Goal: Information Seeking & Learning: Learn about a topic

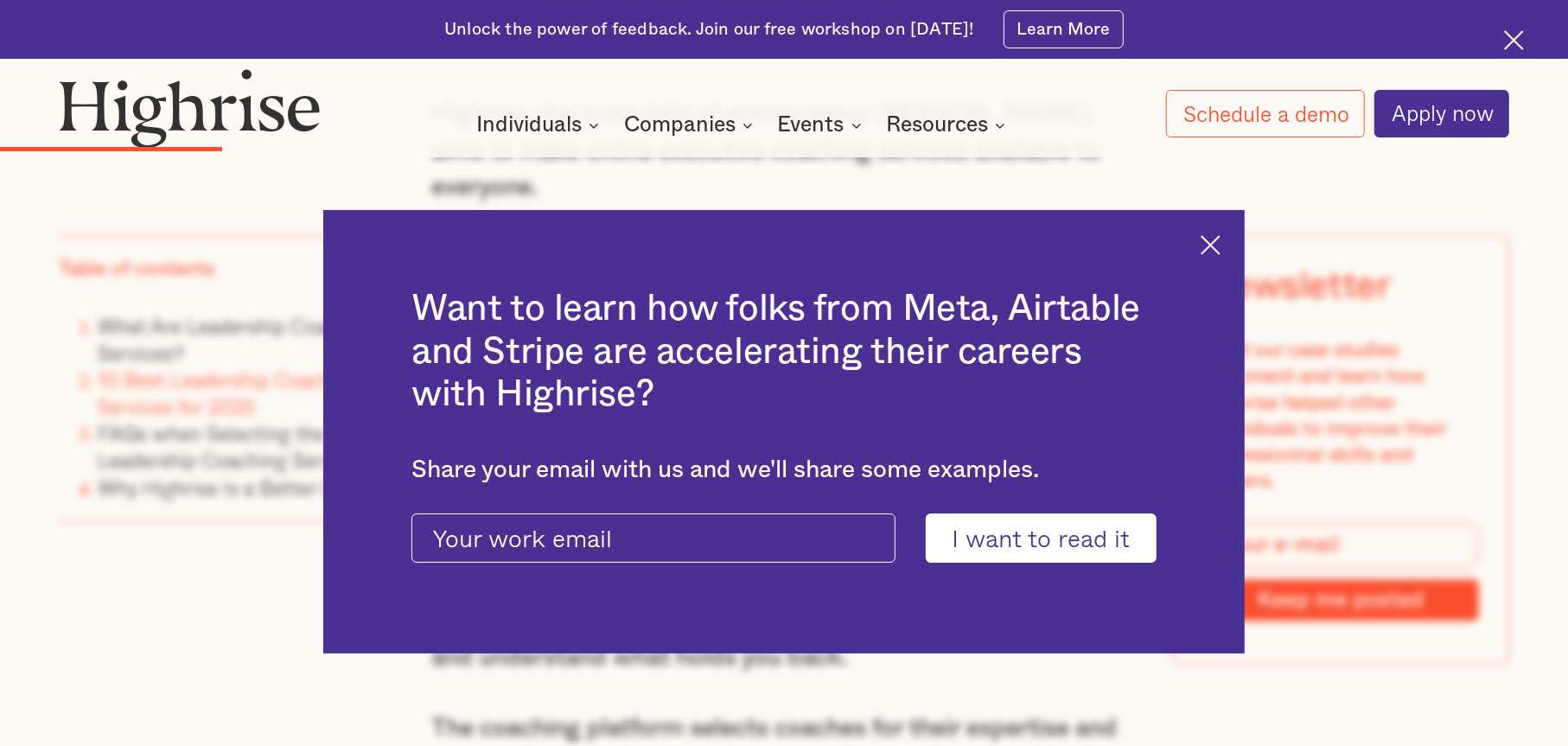
scroll to position [4755, 0]
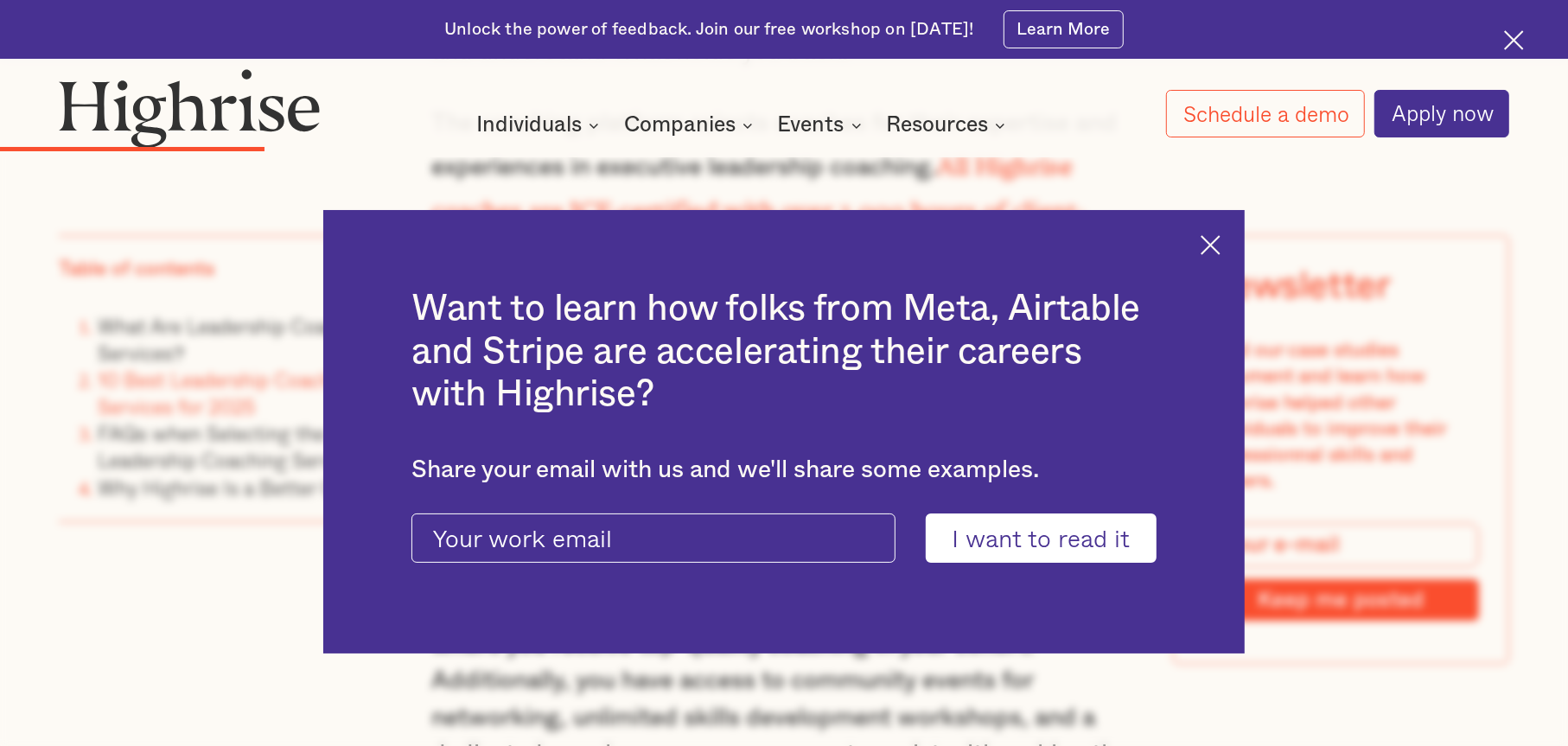
click at [1221, 249] on img at bounding box center [1210, 245] width 20 height 20
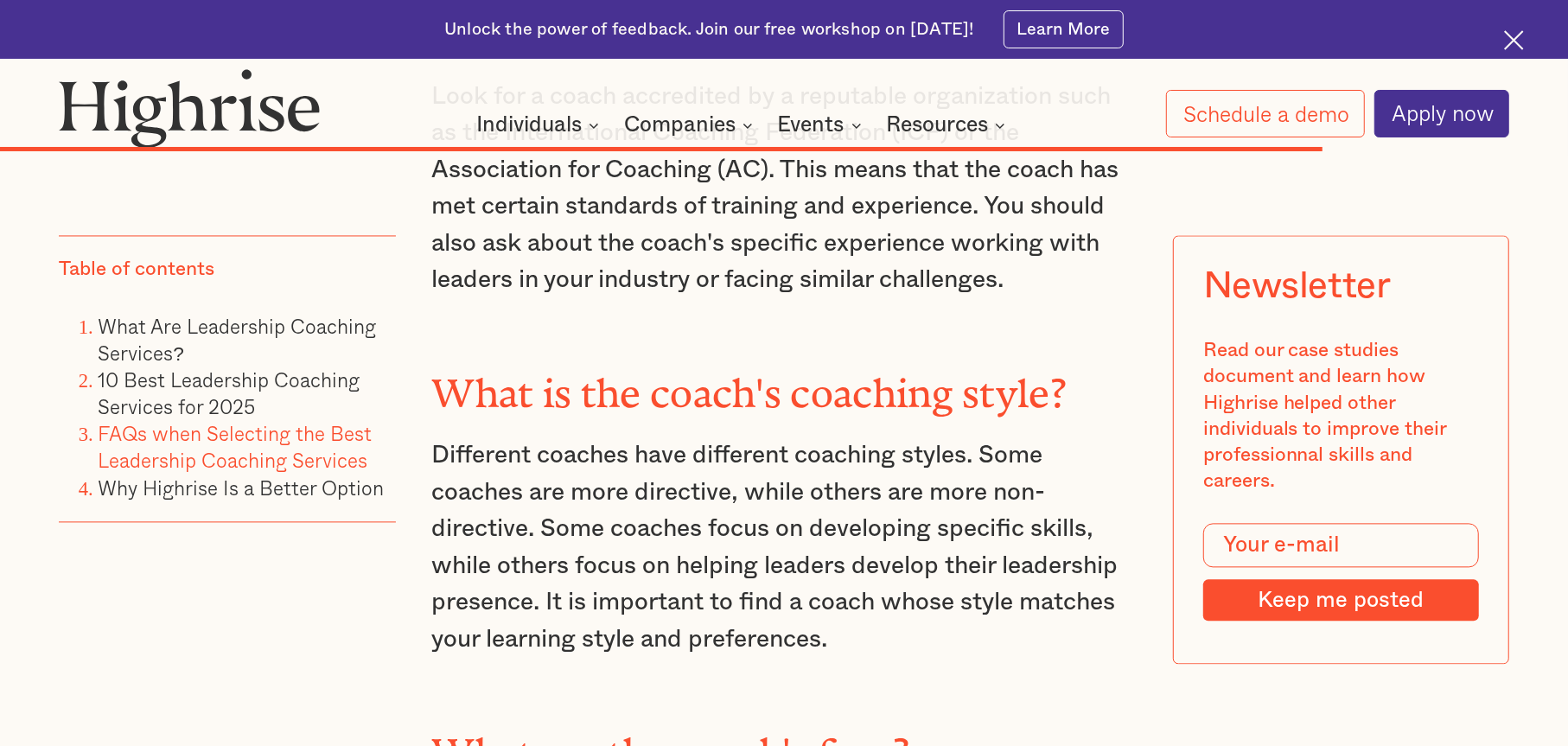
scroll to position [19796, 0]
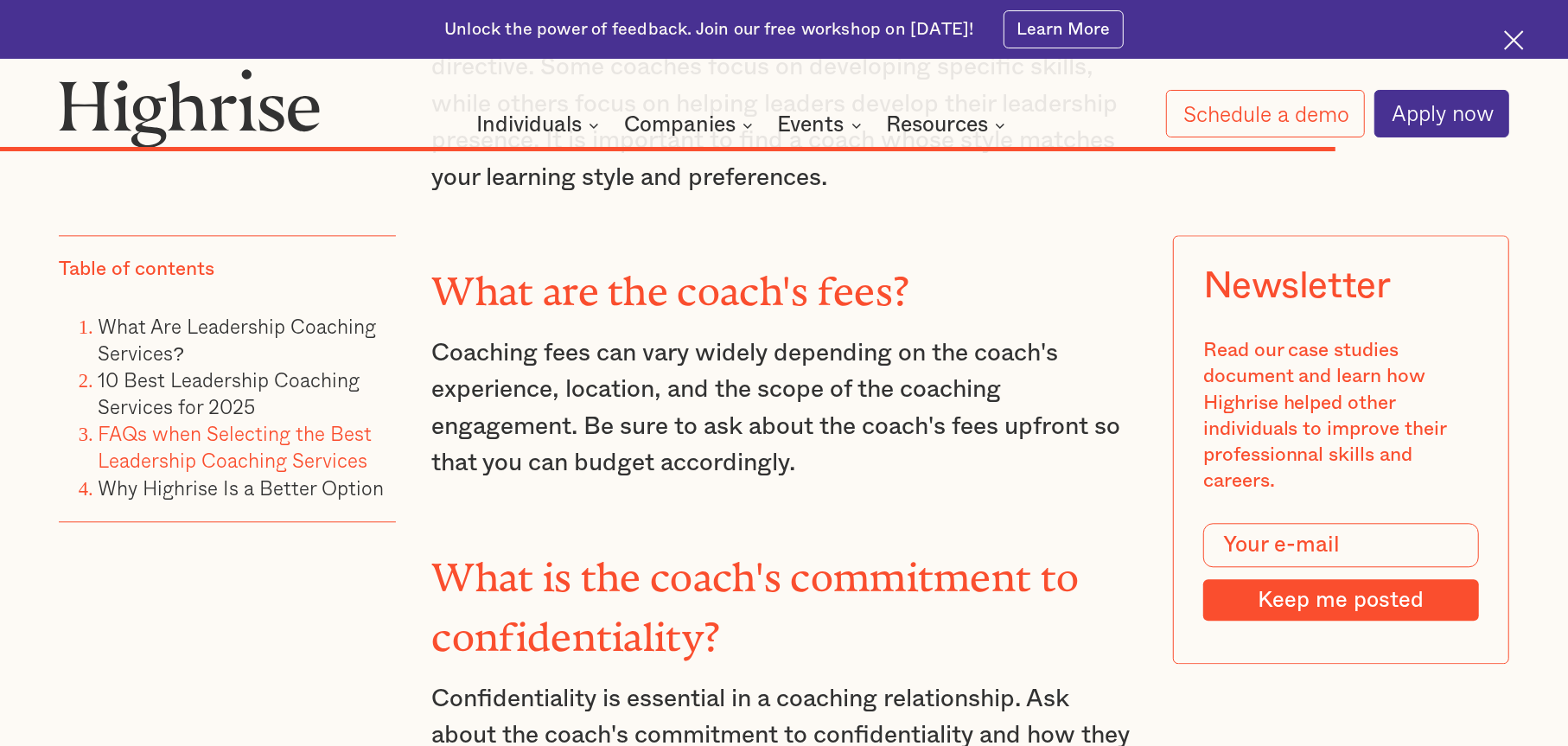
click at [171, 130] on img at bounding box center [189, 108] width 261 height 79
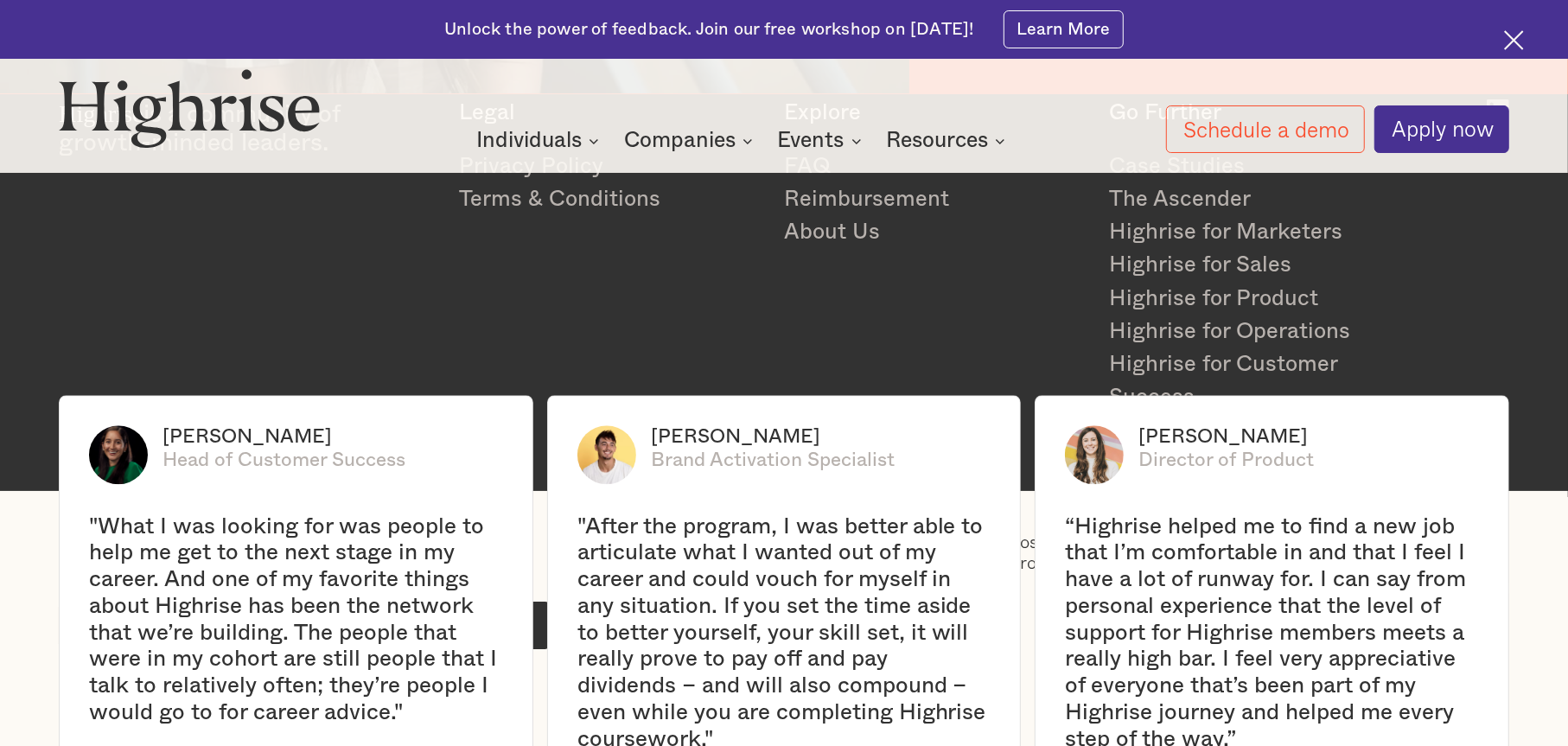
scroll to position [3371, 0]
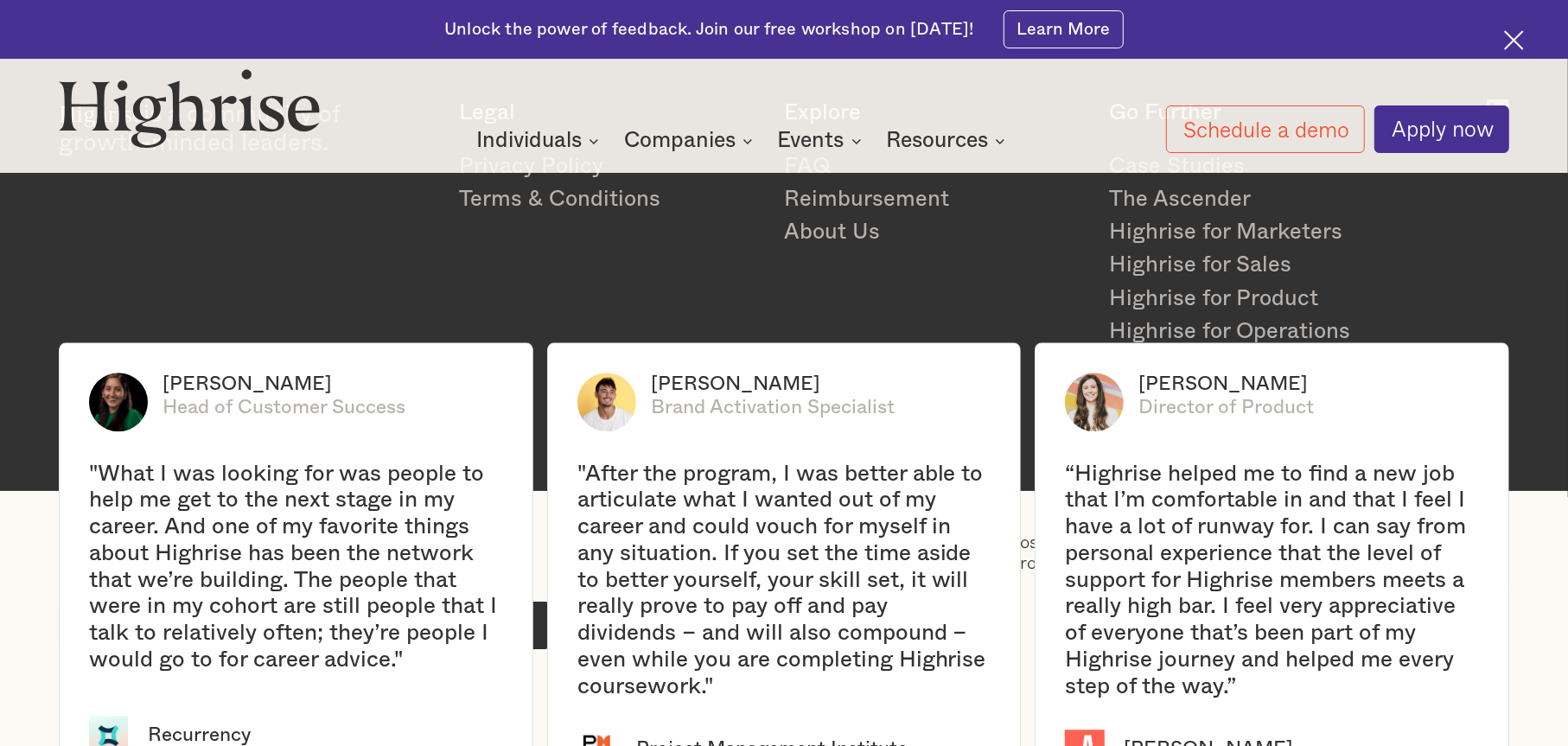
click at [1504, 45] on img at bounding box center [1514, 40] width 20 height 20
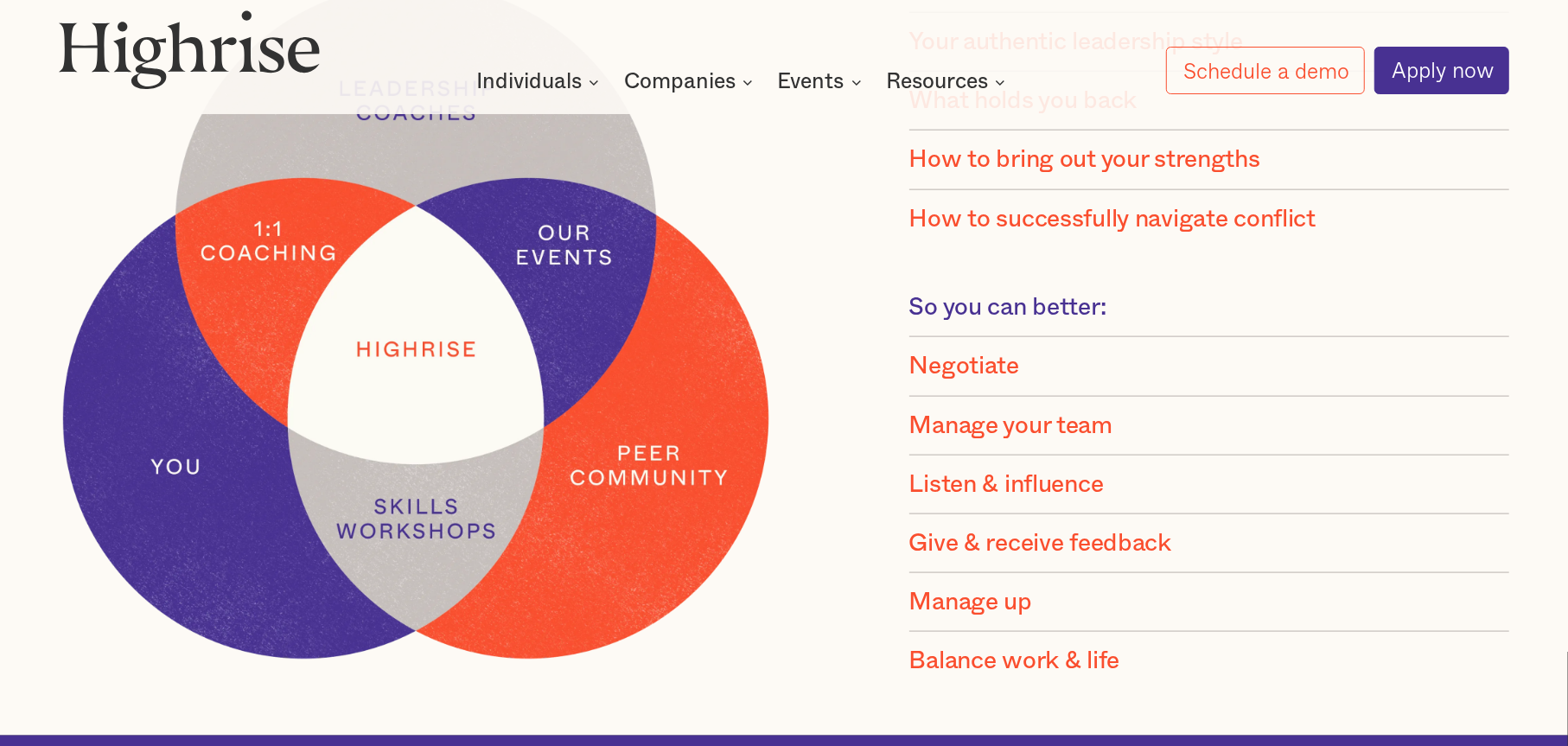
scroll to position [1728, 0]
